Goal: Transaction & Acquisition: Subscribe to service/newsletter

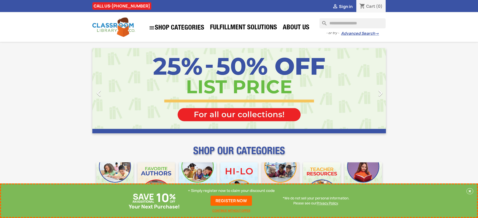
click at [231, 191] on p "+ Simply register now to claim your discount code" at bounding box center [231, 190] width 87 height 5
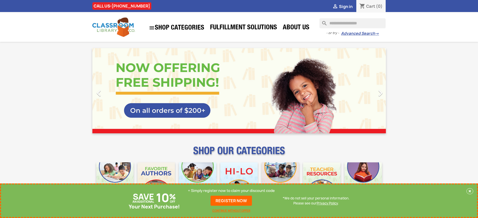
click at [231, 191] on p "+ Simply register now to claim your discount code" at bounding box center [231, 190] width 87 height 5
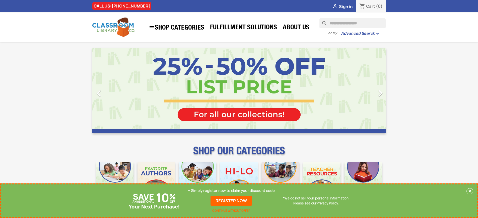
click at [231, 191] on p "+ Simply register now to claim your discount code" at bounding box center [231, 190] width 87 height 5
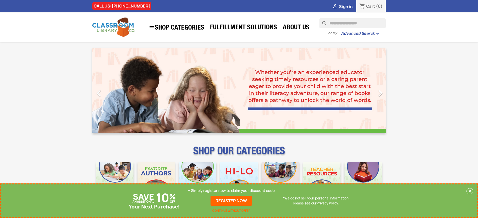
click at [231, 191] on p "+ Simply register now to claim your discount code" at bounding box center [231, 190] width 87 height 5
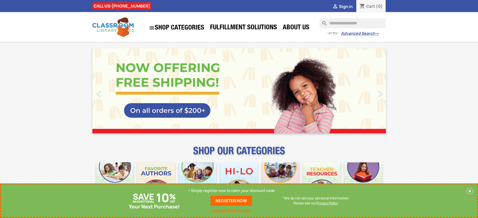
click at [231, 191] on p "+ Simply register now to claim your discount code" at bounding box center [231, 190] width 87 height 5
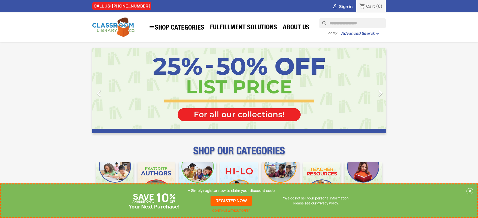
click at [231, 191] on p "+ Simply register now to claim your discount code" at bounding box center [231, 190] width 87 height 5
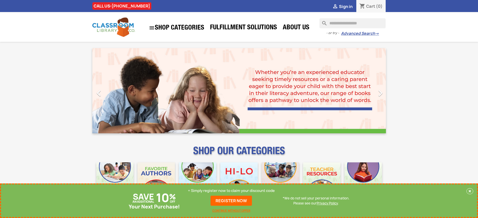
click at [231, 191] on p "+ Simply register now to claim your discount code" at bounding box center [231, 190] width 87 height 5
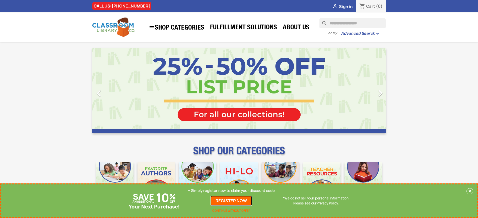
click at [231, 201] on link "REGISTER NOW" at bounding box center [230, 201] width 41 height 10
click at [231, 191] on p "+ Simply register now to claim your discount code" at bounding box center [231, 190] width 87 height 5
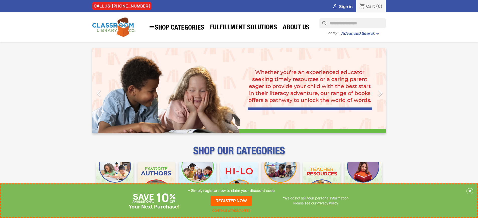
click at [231, 191] on p "+ Simply register now to claim your discount code" at bounding box center [231, 190] width 87 height 5
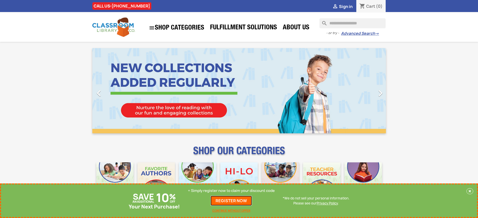
click at [231, 201] on link "REGISTER NOW" at bounding box center [230, 201] width 41 height 10
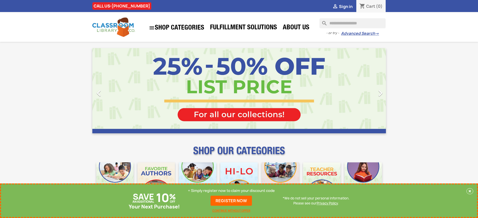
click at [231, 191] on p "+ Simply register now to claim your discount code" at bounding box center [231, 190] width 87 height 5
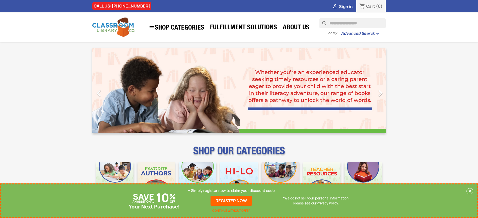
click at [231, 191] on p "+ Simply register now to claim your discount code" at bounding box center [231, 190] width 87 height 5
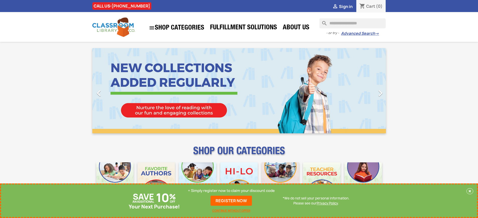
click at [231, 191] on p "+ Simply register now to claim your discount code" at bounding box center [231, 190] width 87 height 5
click at [231, 201] on link "REGISTER NOW" at bounding box center [230, 201] width 41 height 10
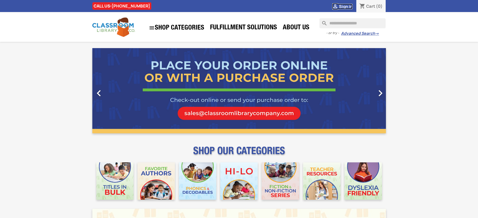
click at [345, 6] on span "Sign in" at bounding box center [346, 7] width 14 height 6
